Goal: Transaction & Acquisition: Download file/media

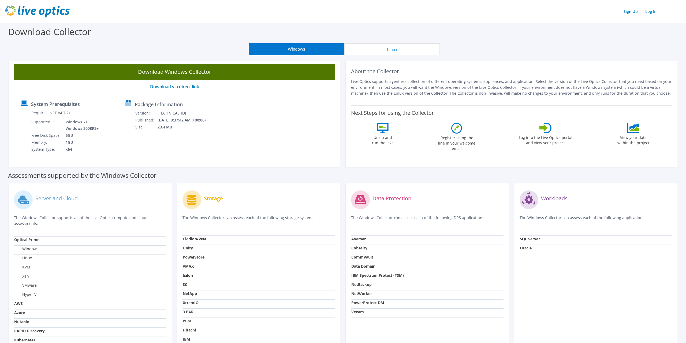
click at [162, 73] on link "Download Windows Collector" at bounding box center [174, 72] width 321 height 16
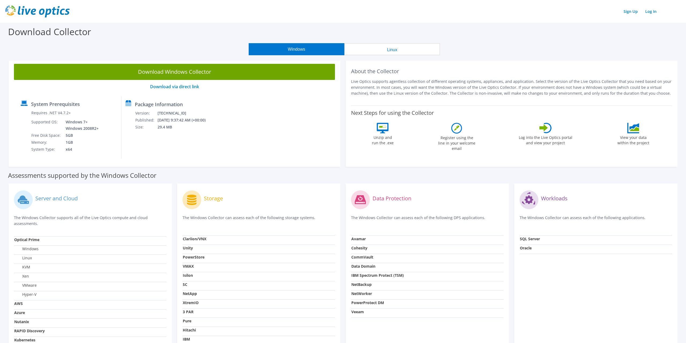
click at [380, 52] on button "Linux" at bounding box center [392, 49] width 96 height 12
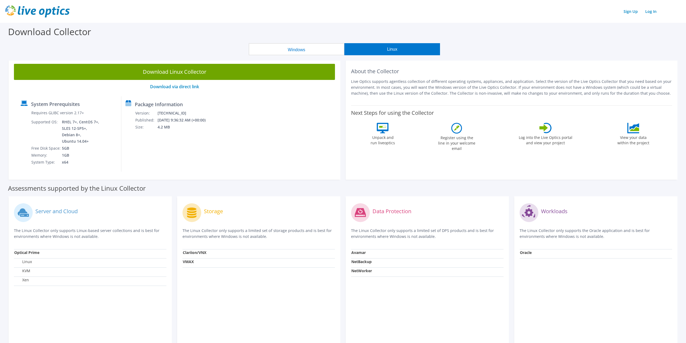
click at [298, 50] on button "Windows" at bounding box center [297, 49] width 96 height 12
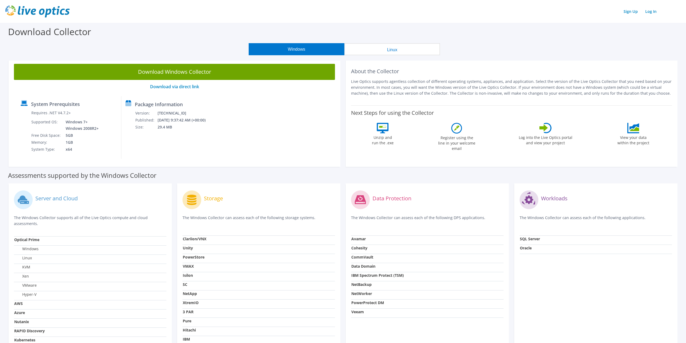
click at [367, 46] on button "Linux" at bounding box center [392, 49] width 96 height 12
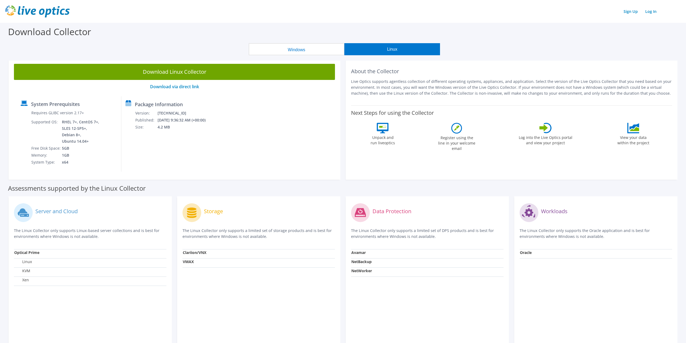
click at [308, 51] on button "Windows" at bounding box center [297, 49] width 96 height 12
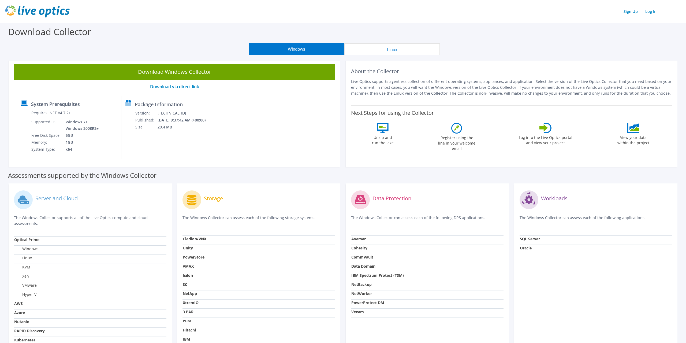
click at [365, 50] on button "Linux" at bounding box center [392, 49] width 96 height 12
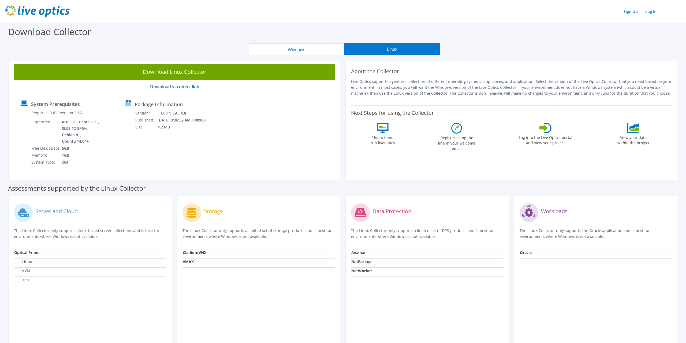
click at [301, 54] on button "Windows" at bounding box center [297, 49] width 96 height 12
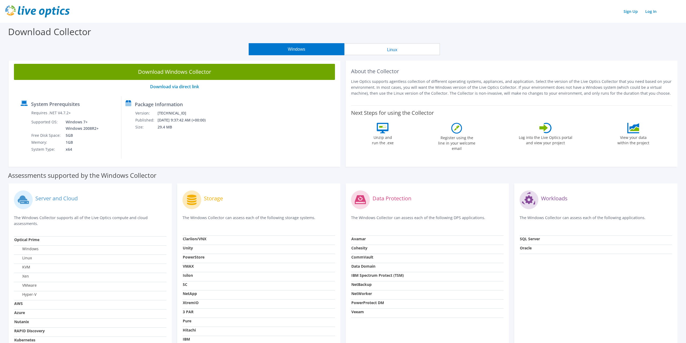
click at [367, 51] on button "Linux" at bounding box center [392, 49] width 96 height 12
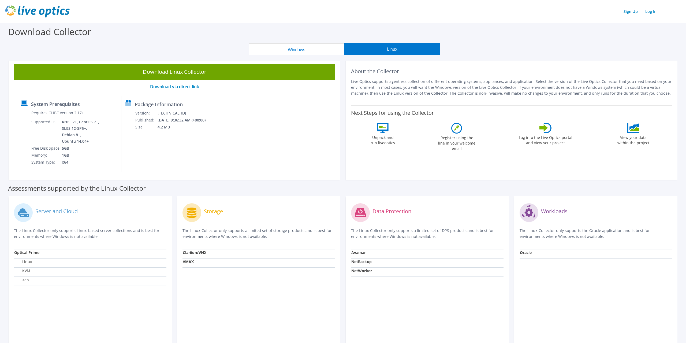
click at [303, 52] on button "Windows" at bounding box center [297, 49] width 96 height 12
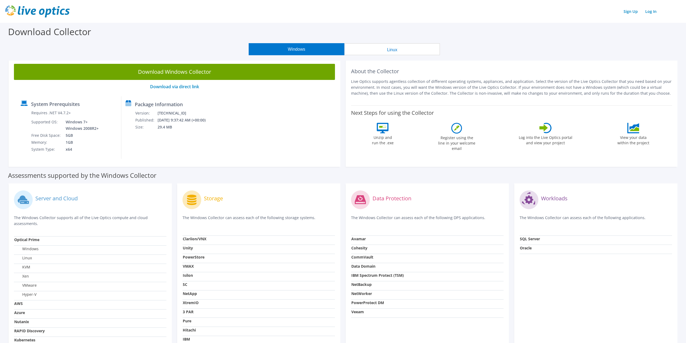
click at [356, 50] on button "Linux" at bounding box center [392, 49] width 96 height 12
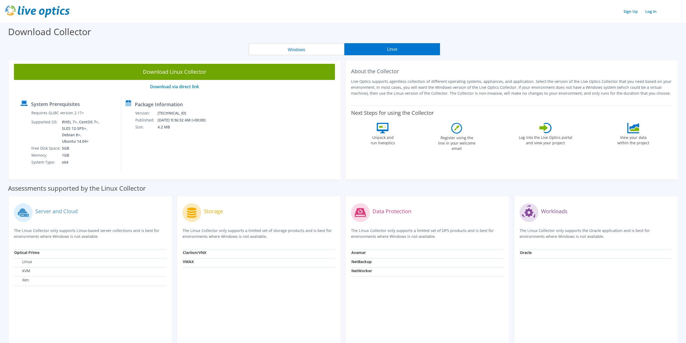
click at [272, 49] on button "Windows" at bounding box center [297, 49] width 96 height 12
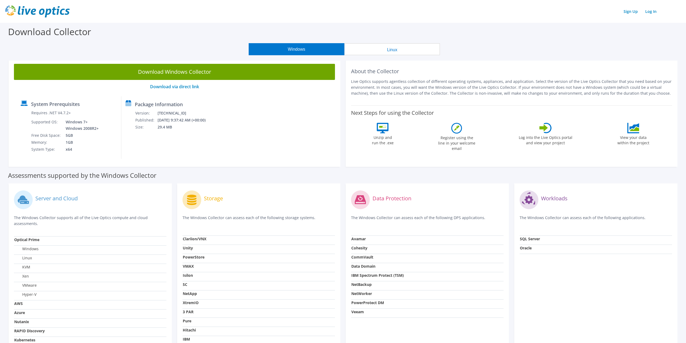
click at [352, 48] on button "Linux" at bounding box center [392, 49] width 96 height 12
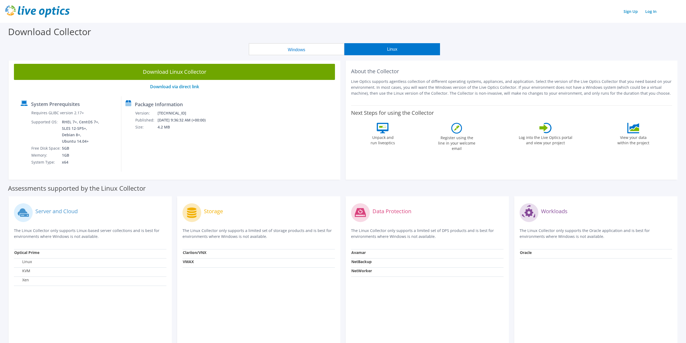
click at [290, 51] on button "Windows" at bounding box center [297, 49] width 96 height 12
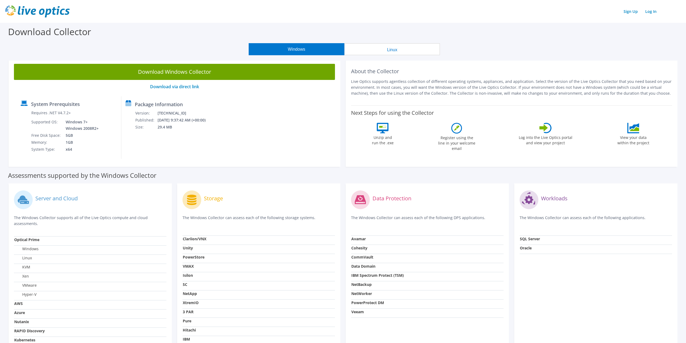
click at [367, 49] on button "Linux" at bounding box center [392, 49] width 96 height 12
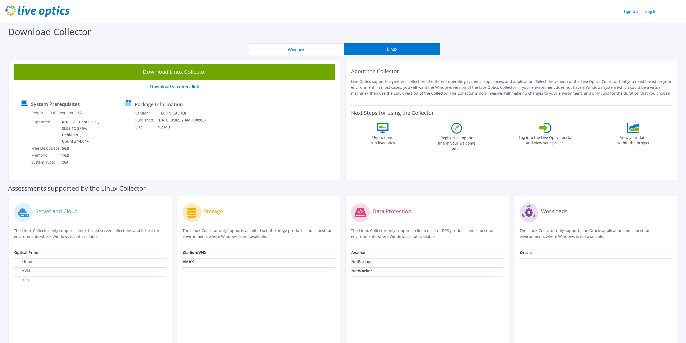
click at [311, 49] on button "Windows" at bounding box center [297, 49] width 96 height 12
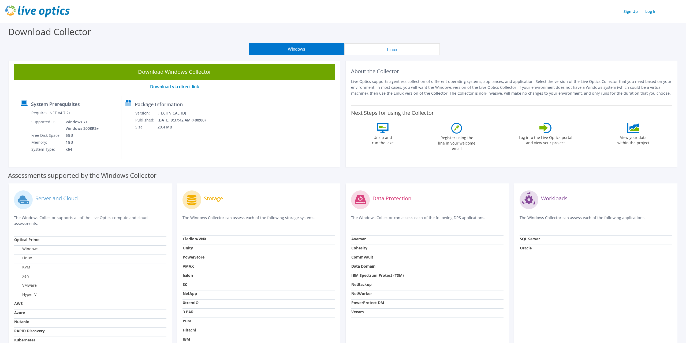
click at [369, 48] on button "Linux" at bounding box center [392, 49] width 96 height 12
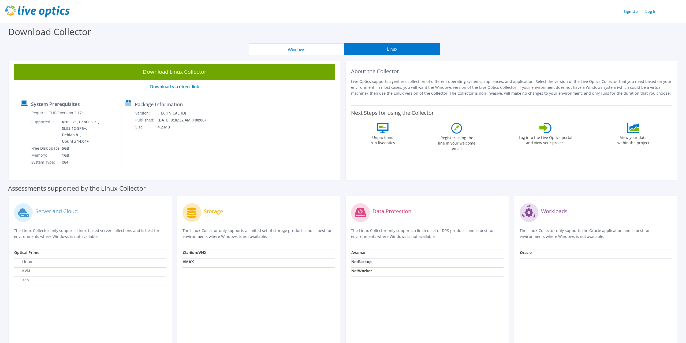
click at [309, 48] on button "Windows" at bounding box center [297, 49] width 96 height 12
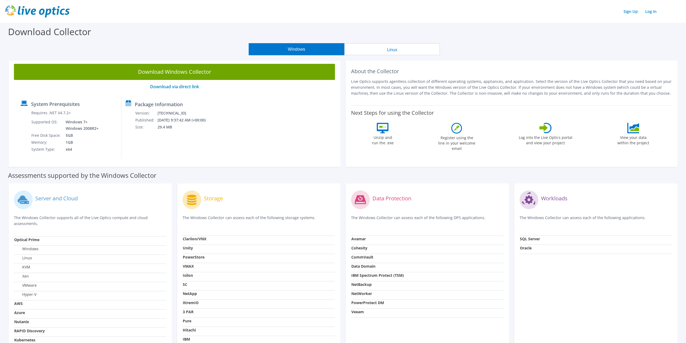
click at [374, 47] on button "Linux" at bounding box center [392, 49] width 96 height 12
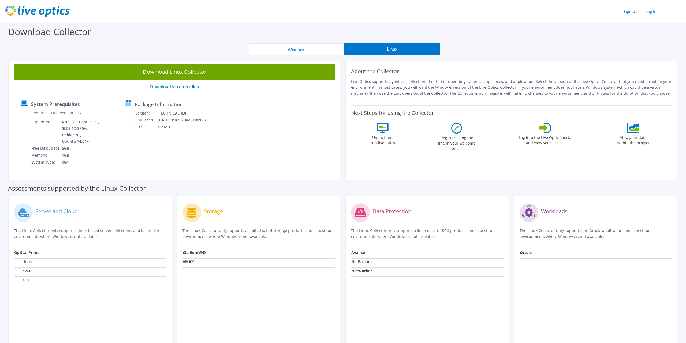
click at [307, 47] on button "Windows" at bounding box center [297, 49] width 96 height 12
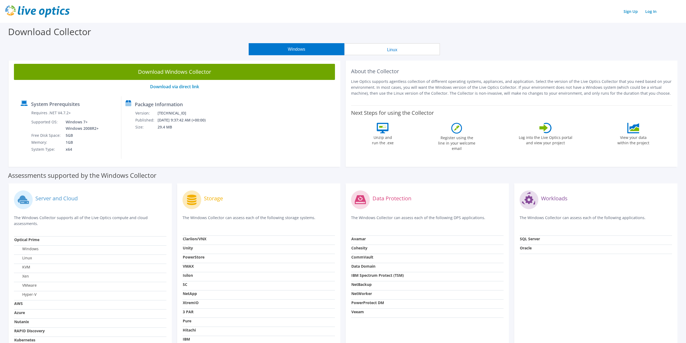
click at [366, 44] on button "Linux" at bounding box center [392, 49] width 96 height 12
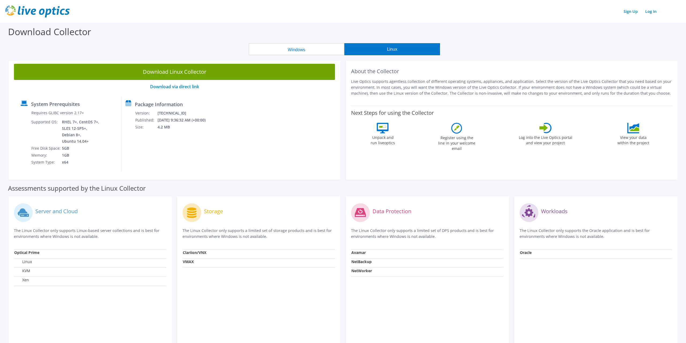
click at [305, 46] on button "Windows" at bounding box center [297, 49] width 96 height 12
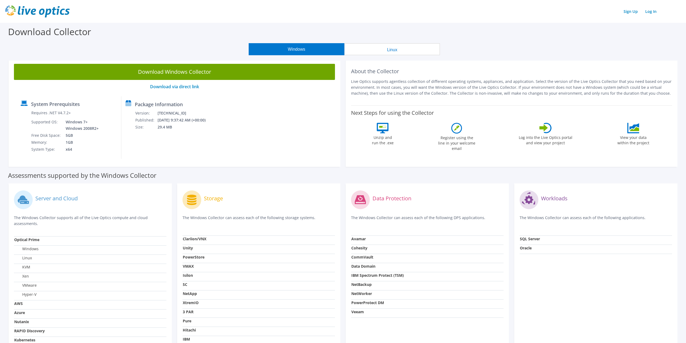
click at [374, 47] on button "Linux" at bounding box center [392, 49] width 96 height 12
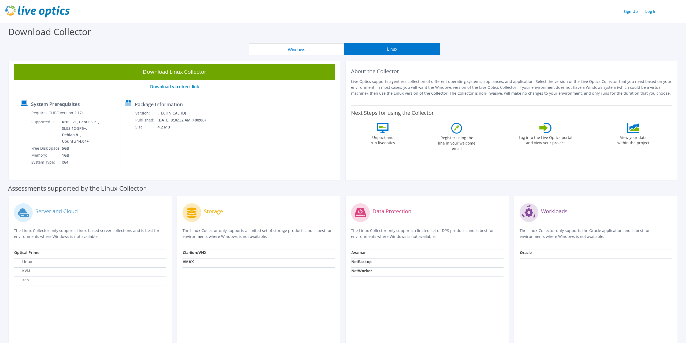
click at [325, 49] on button "Windows" at bounding box center [297, 49] width 96 height 12
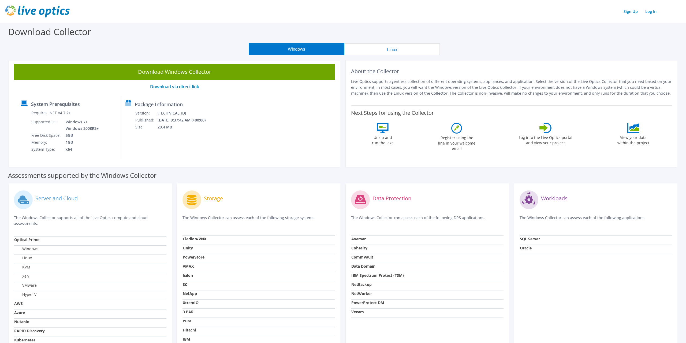
click at [390, 44] on button "Linux" at bounding box center [392, 49] width 96 height 12
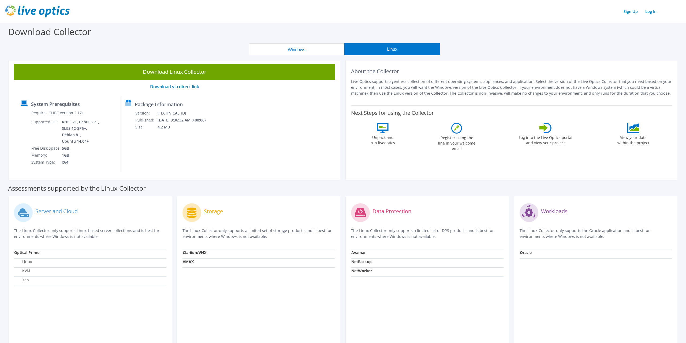
click at [322, 47] on button "Windows" at bounding box center [297, 49] width 96 height 12
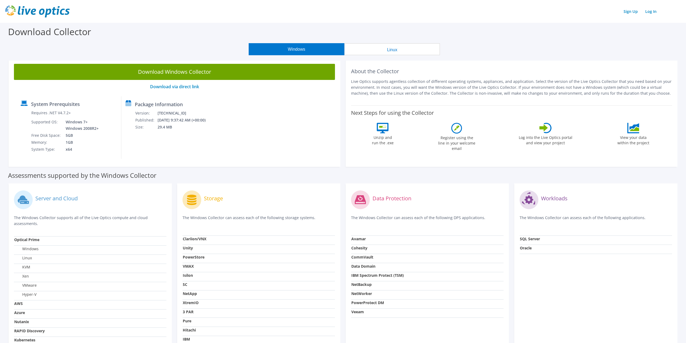
click at [400, 43] on div "Download Collector" at bounding box center [343, 33] width 680 height 20
click at [363, 46] on button "Linux" at bounding box center [392, 49] width 96 height 12
